Goal: Information Seeking & Learning: Understand process/instructions

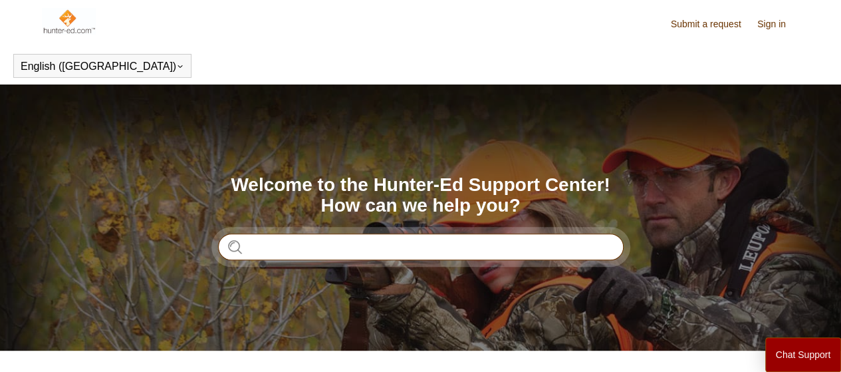
click at [307, 253] on input "Search" at bounding box center [421, 246] width 406 height 27
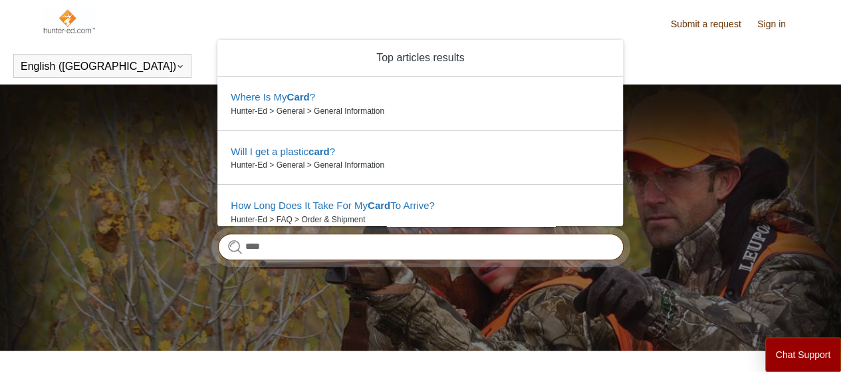
type input "****"
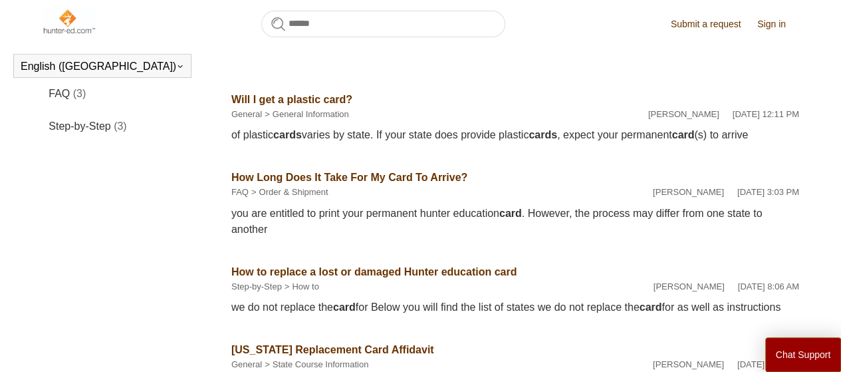
scroll to position [295, 0]
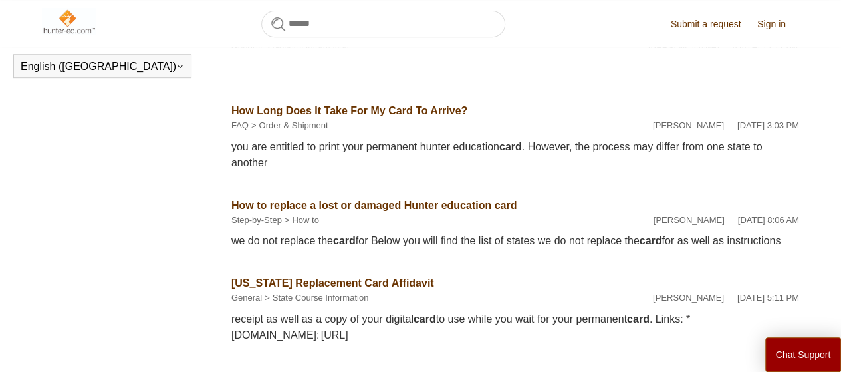
click at [319, 211] on link "How to replace a lost or damaged Hunter education card" at bounding box center [373, 204] width 285 height 11
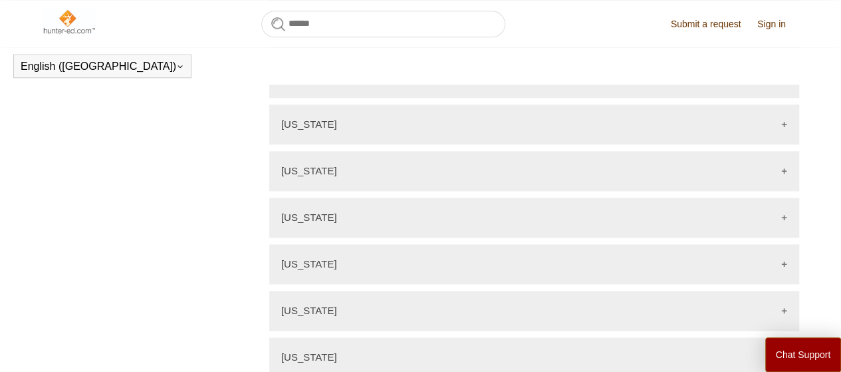
scroll to position [827, 0]
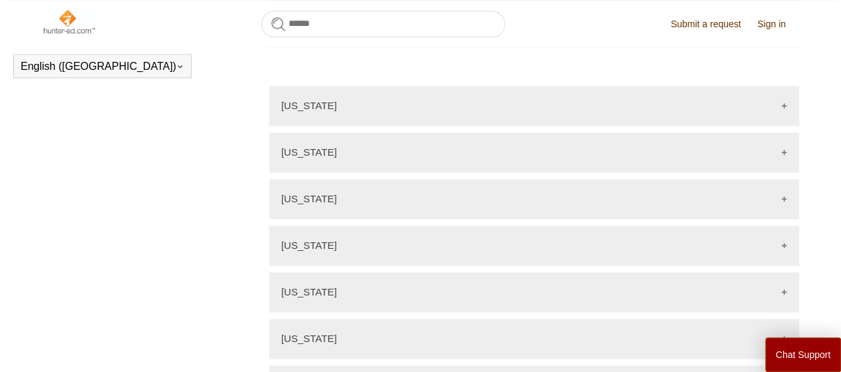
click at [503, 236] on div "Illinois" at bounding box center [534, 245] width 530 height 40
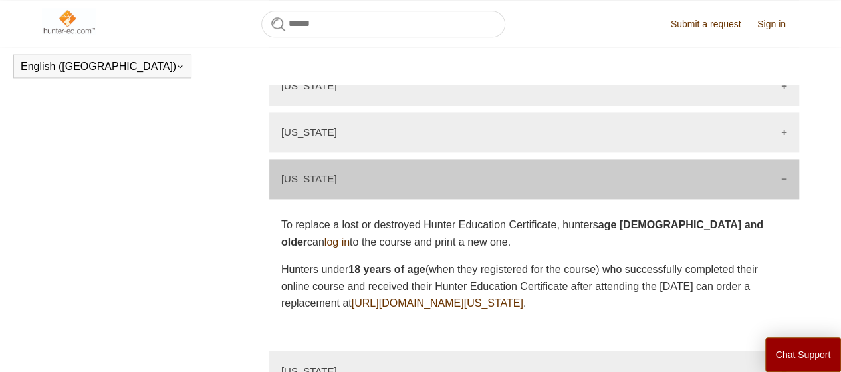
scroll to position [960, 0]
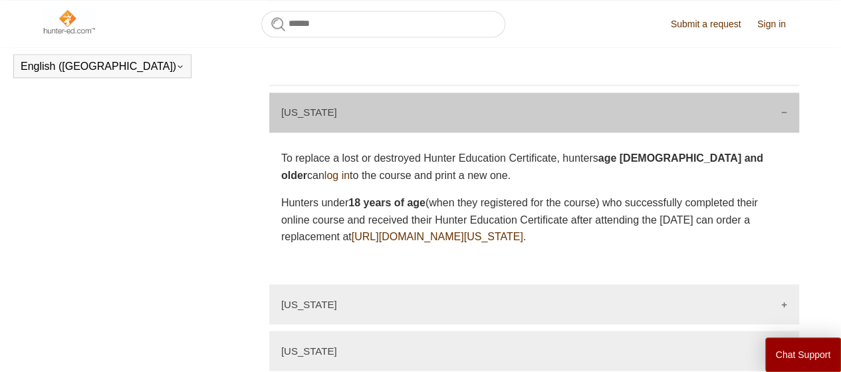
click at [491, 231] on link "https://www2.illinois.gov/dnr/safety/Pages/Look-Up-Your-Safety-Certification.as…" at bounding box center [438, 236] width 172 height 11
